Goal: Information Seeking & Learning: Learn about a topic

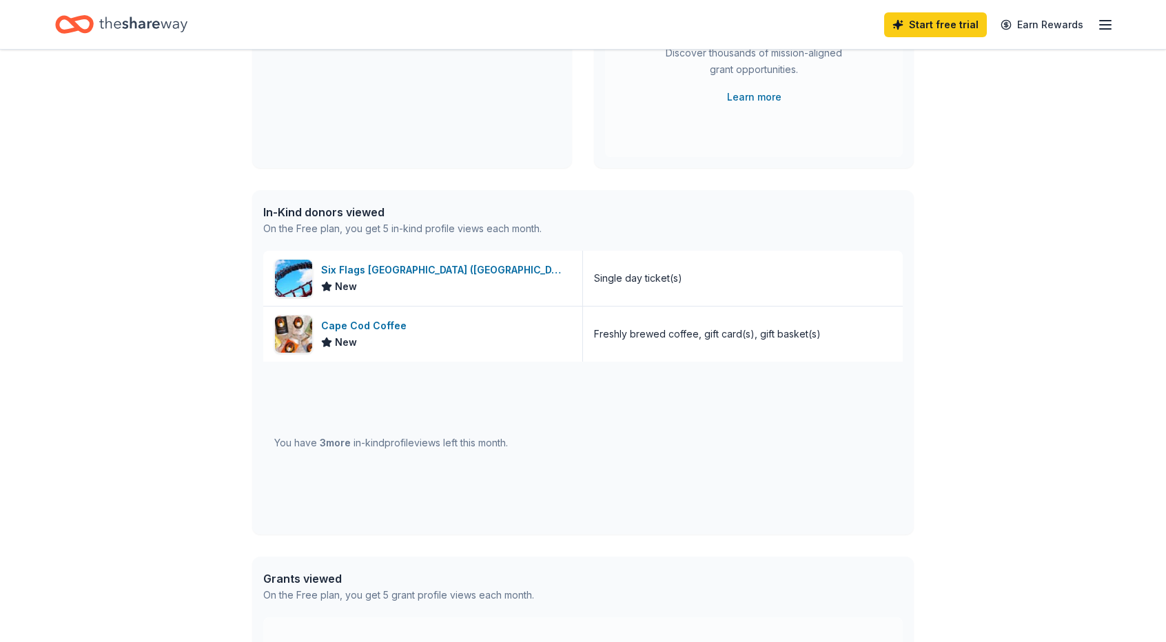
scroll to position [224, 0]
click at [163, 318] on div "👋 Hi [PERSON_NAME] In-Kind Create new event The Red Tee Classic charity golf to…" at bounding box center [583, 307] width 1166 height 962
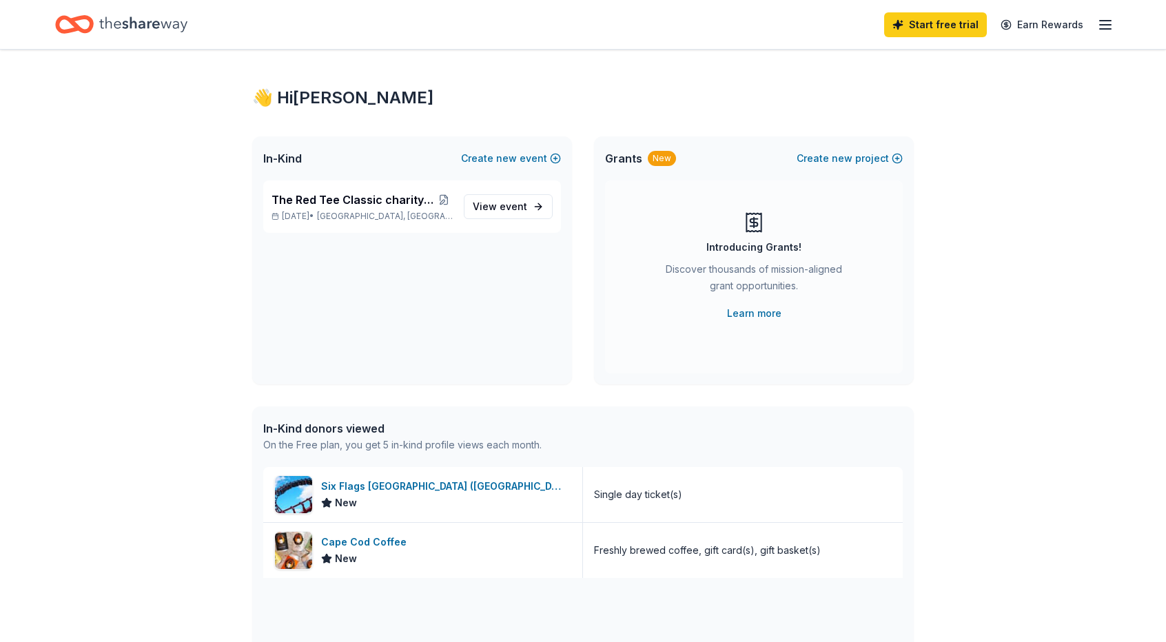
scroll to position [0, 0]
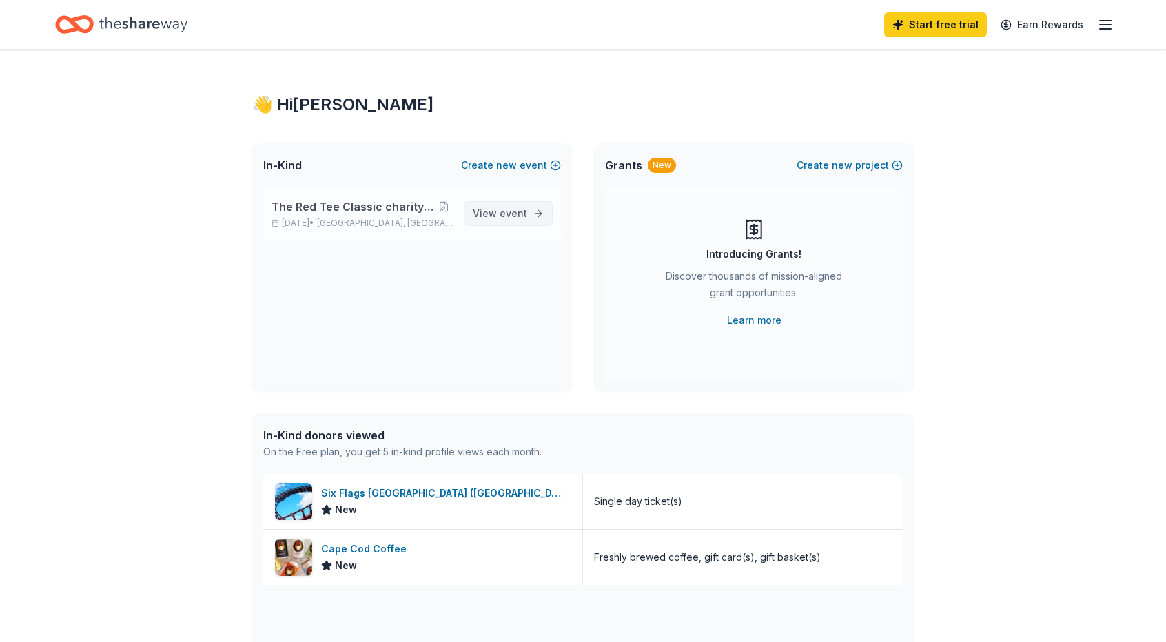
click at [529, 212] on link "View event" at bounding box center [508, 213] width 89 height 25
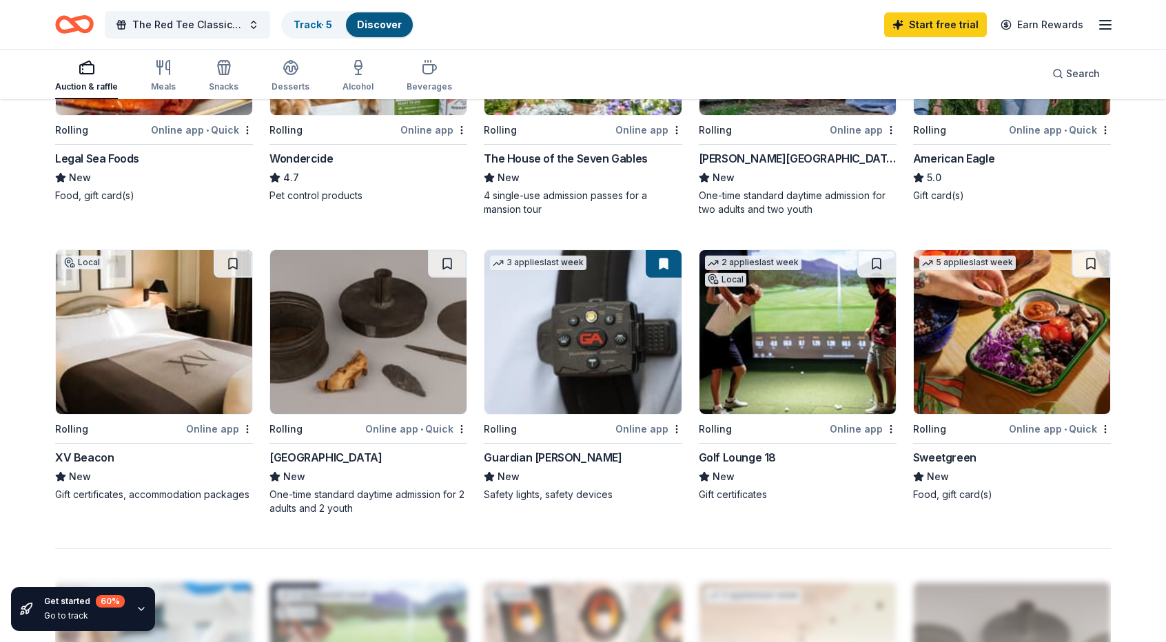
scroll to position [900, 0]
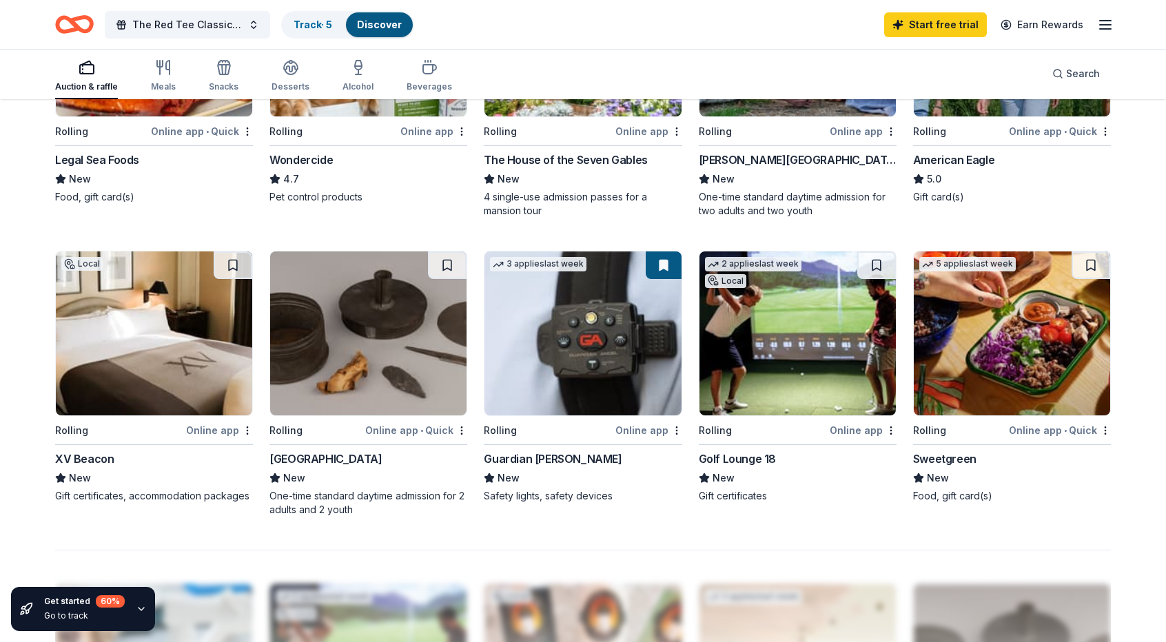
click at [830, 360] on img at bounding box center [798, 334] width 196 height 164
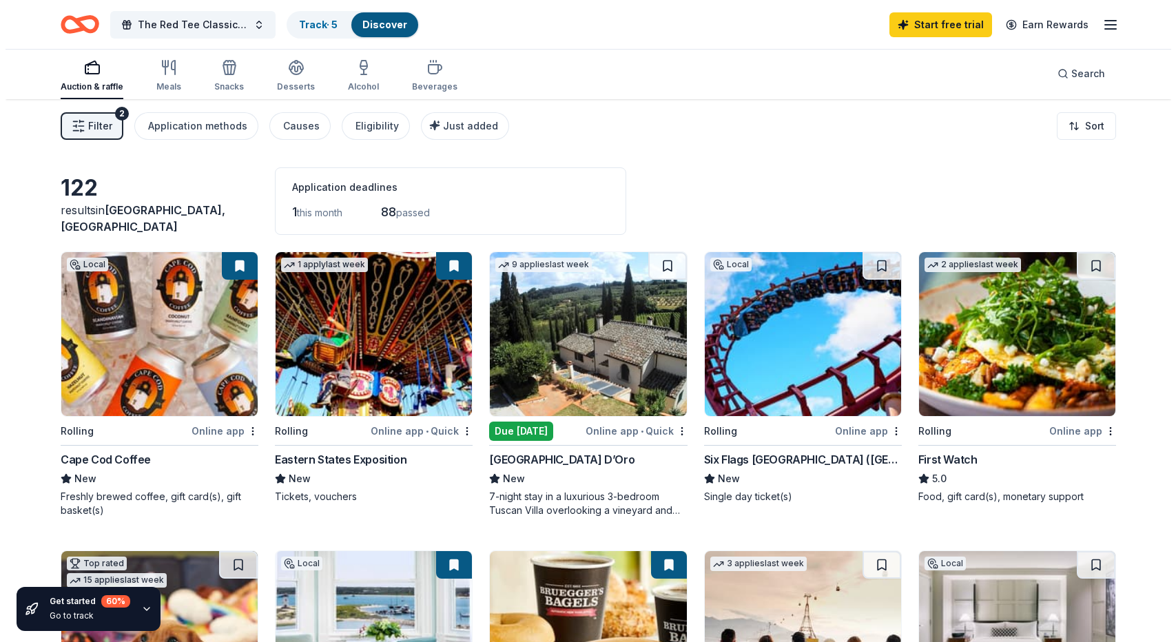
scroll to position [0, 0]
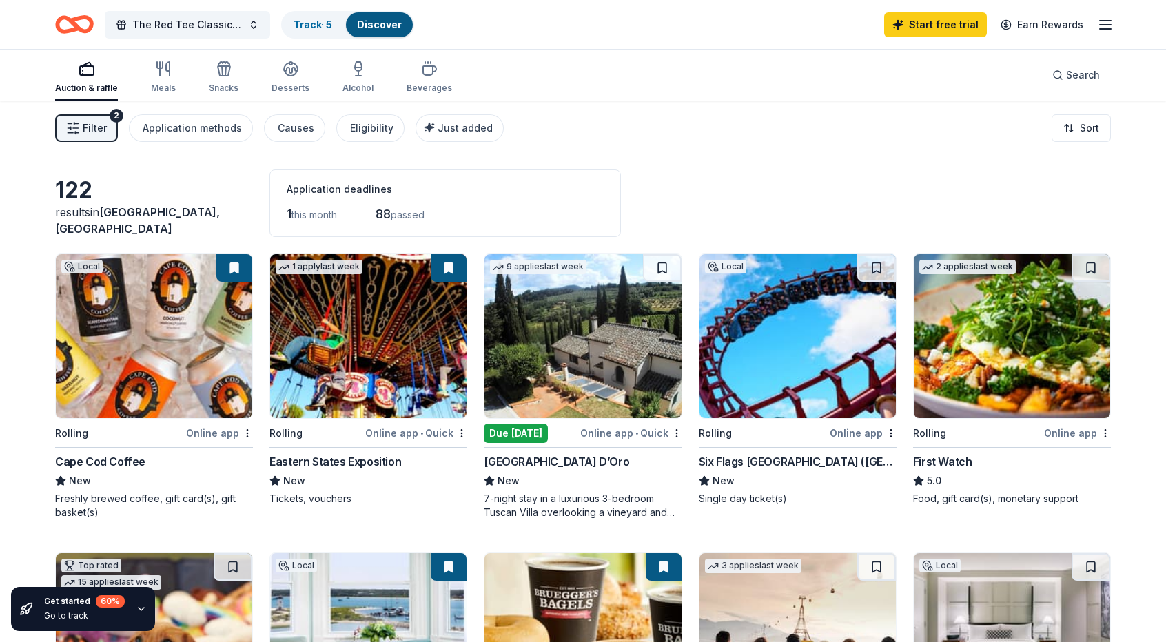
click at [110, 127] on button "Filter 2" at bounding box center [86, 128] width 63 height 28
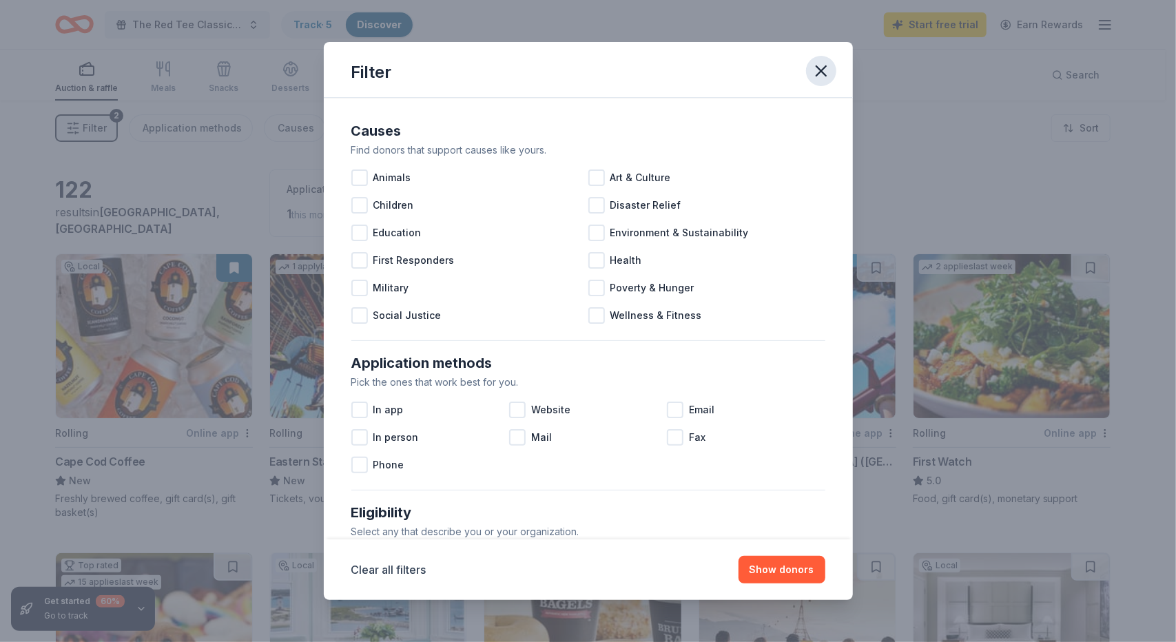
click at [821, 70] on icon "button" at bounding box center [822, 71] width 10 height 10
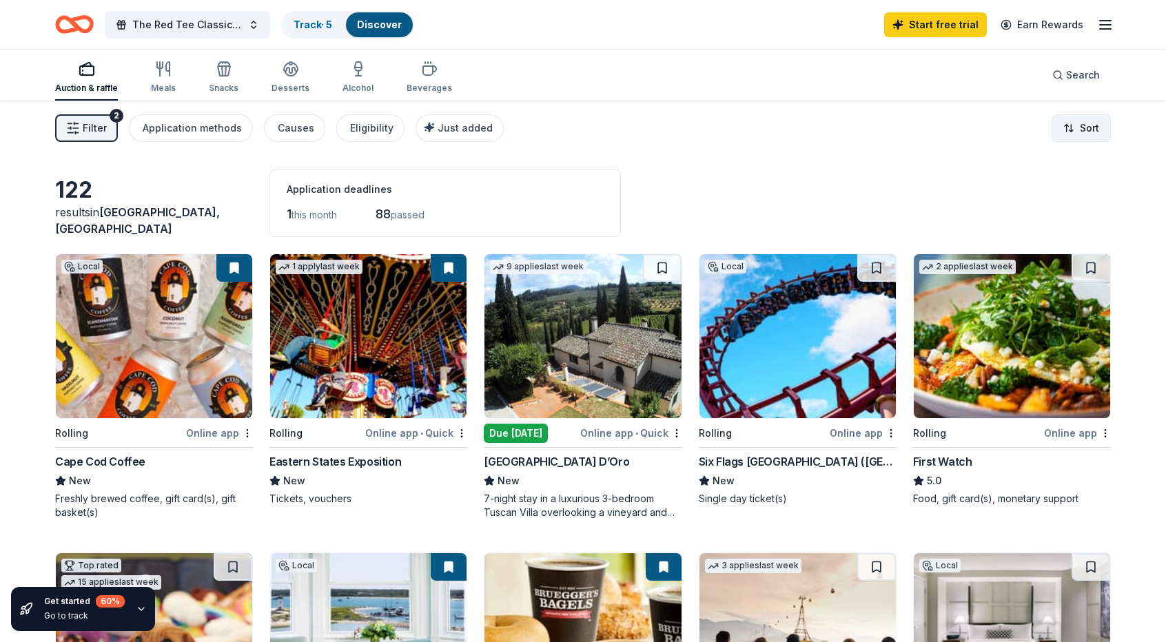
click at [1089, 129] on html "The Red Tee Classic charity golf tournament Track · 5 Discover Start free trial…" at bounding box center [583, 321] width 1166 height 642
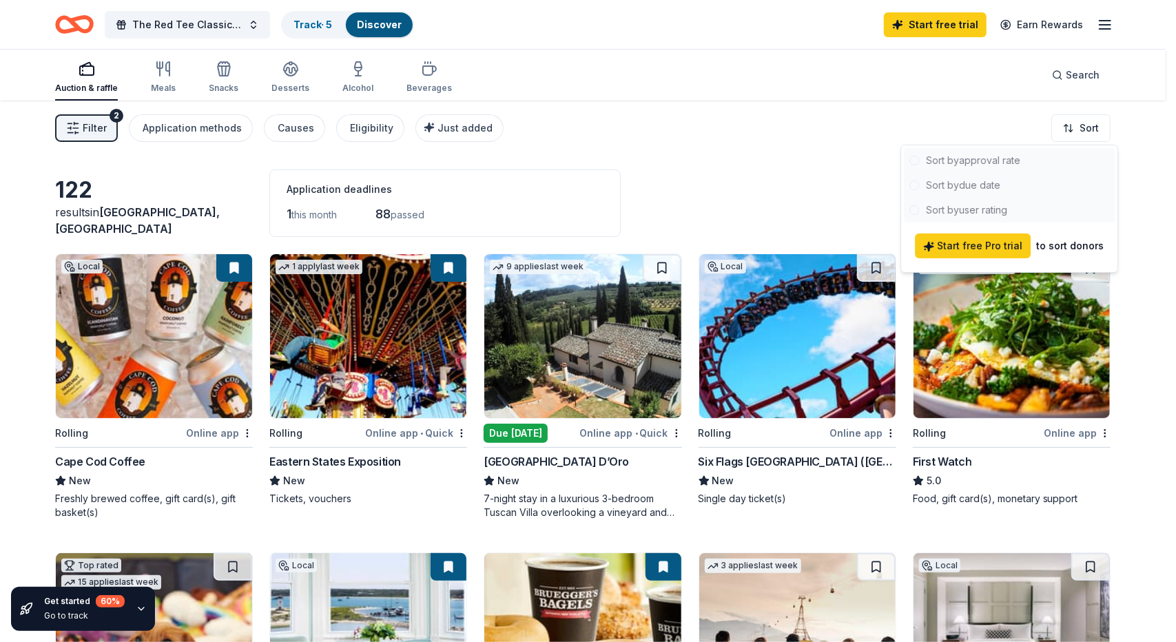
click at [704, 185] on html "The Red Tee Classic charity golf tournament Track · 5 Discover Start free trial…" at bounding box center [588, 321] width 1176 height 642
